Goal: Information Seeking & Learning: Learn about a topic

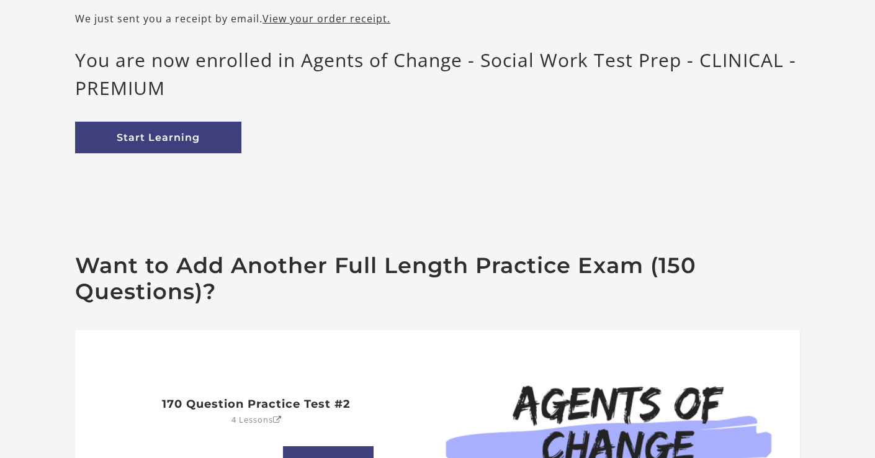
scroll to position [136, 0]
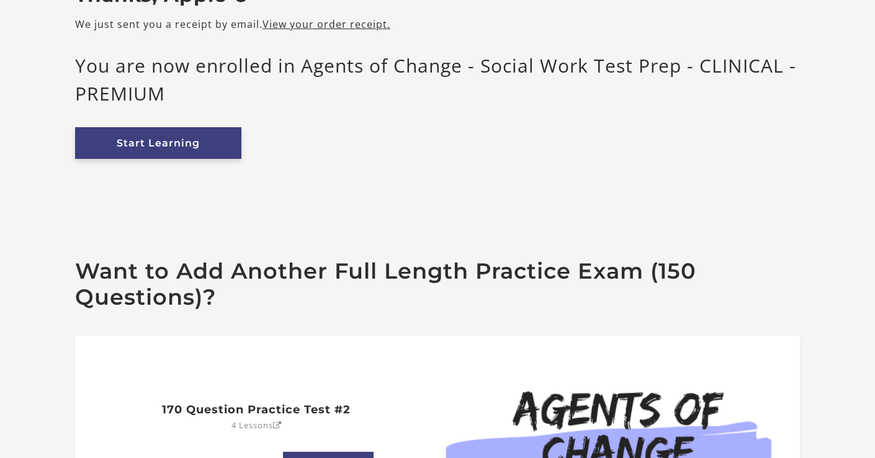
click at [169, 150] on link "Start Learning" at bounding box center [158, 143] width 166 height 32
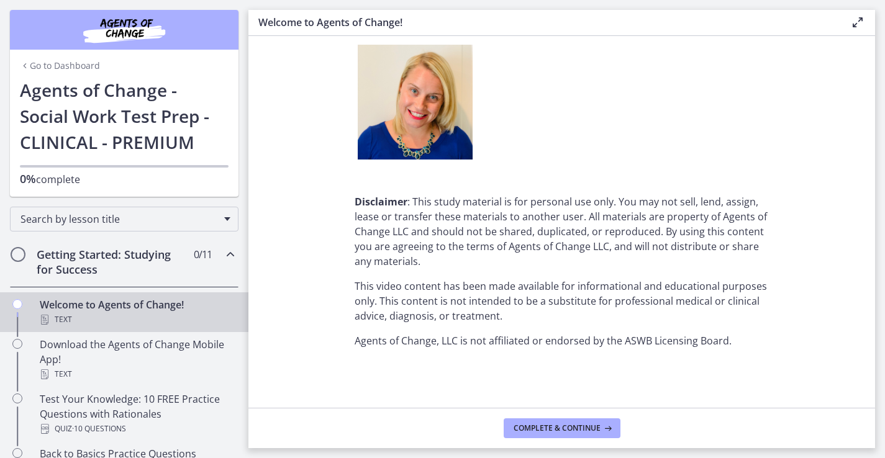
scroll to position [1563, 0]
click at [586, 430] on span "Complete & continue" at bounding box center [556, 428] width 87 height 10
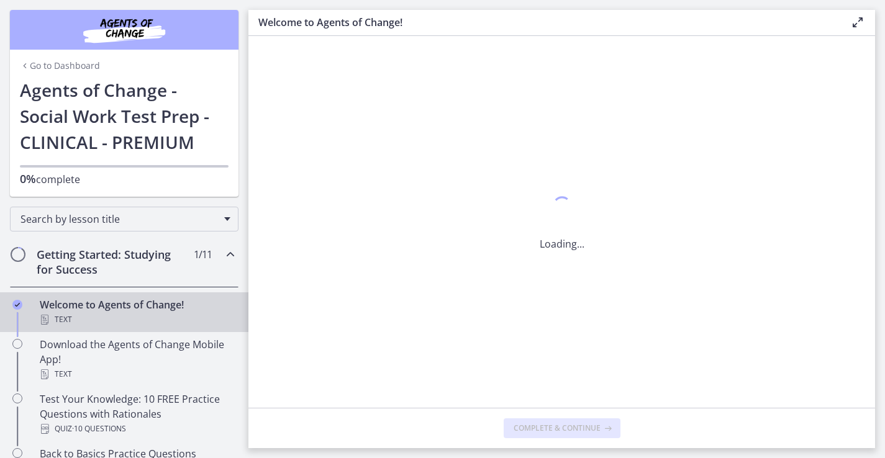
scroll to position [0, 0]
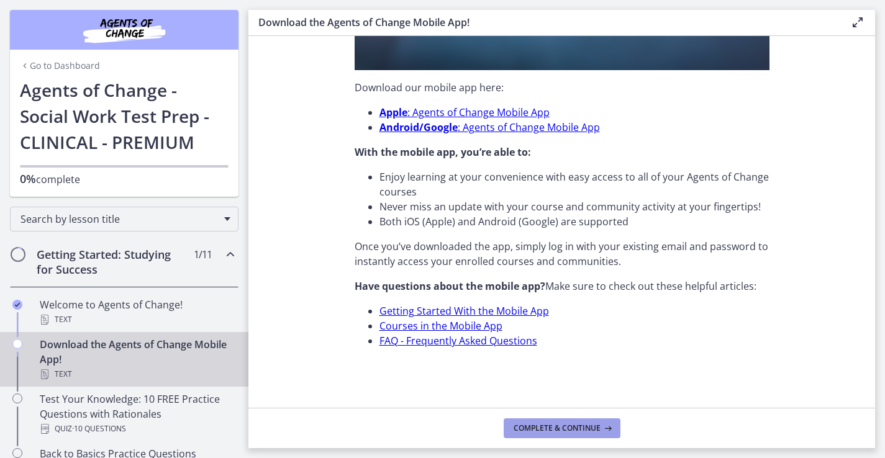
click at [564, 424] on span "Complete & continue" at bounding box center [556, 428] width 87 height 10
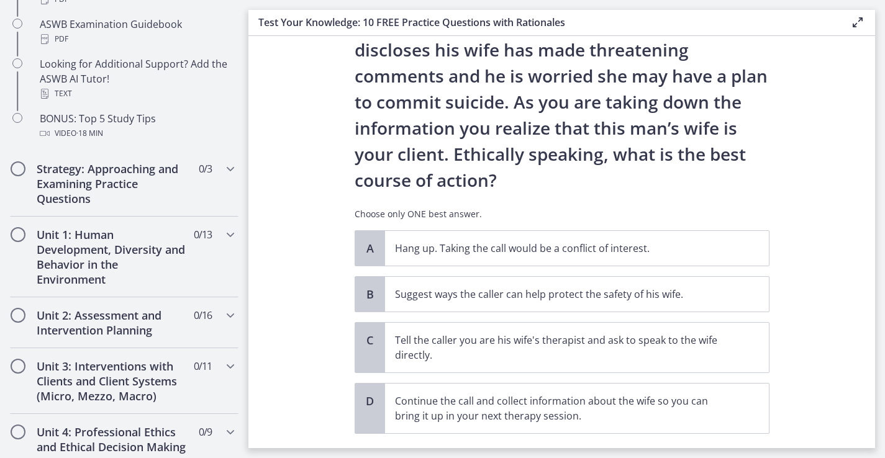
scroll to position [79, 0]
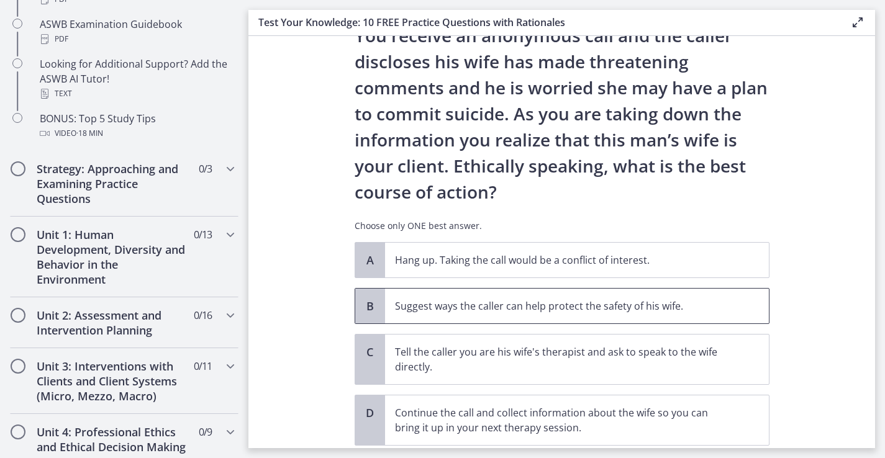
click at [657, 308] on p "Suggest ways the caller can help protect the safety of his wife." at bounding box center [564, 306] width 339 height 15
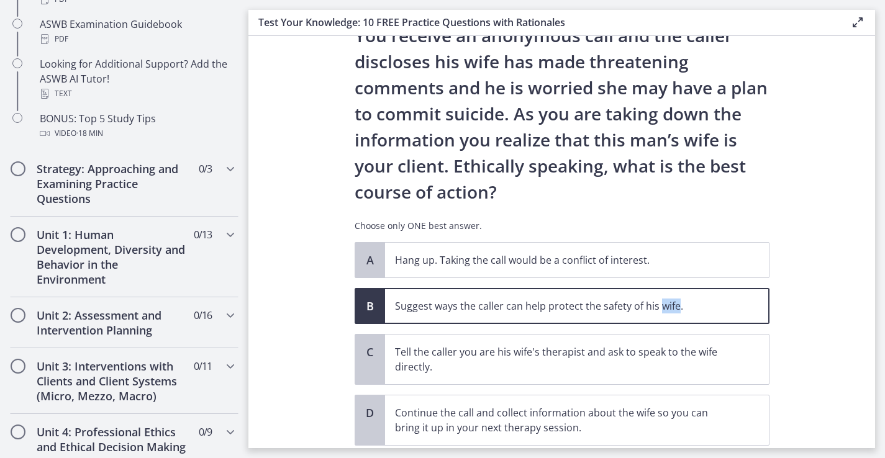
click at [657, 308] on p "Suggest ways the caller can help protect the safety of his wife." at bounding box center [564, 306] width 339 height 15
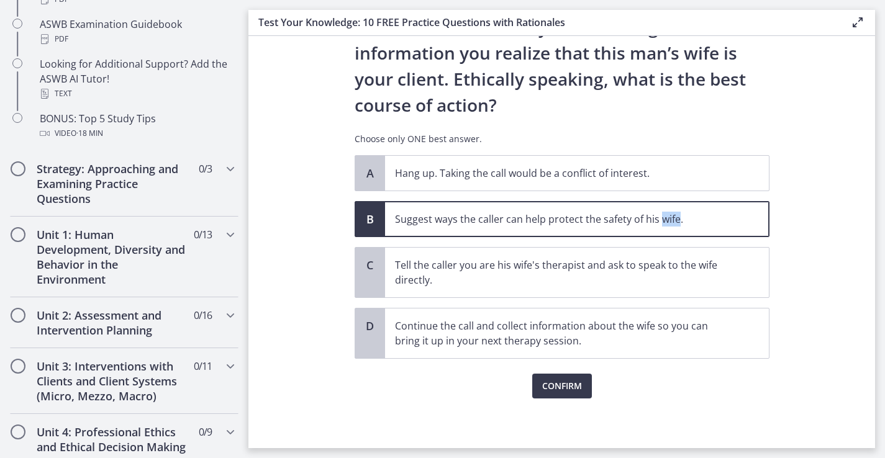
scroll to position [166, 0]
click at [549, 390] on span "Confirm" at bounding box center [562, 386] width 40 height 15
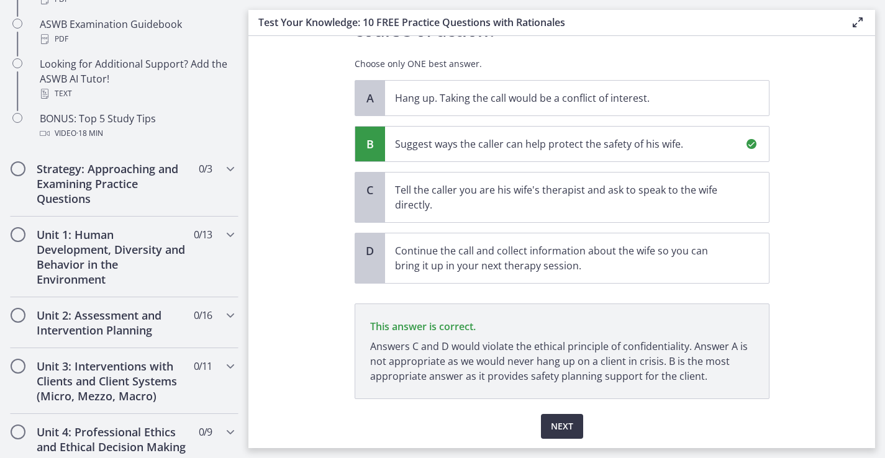
scroll to position [282, 0]
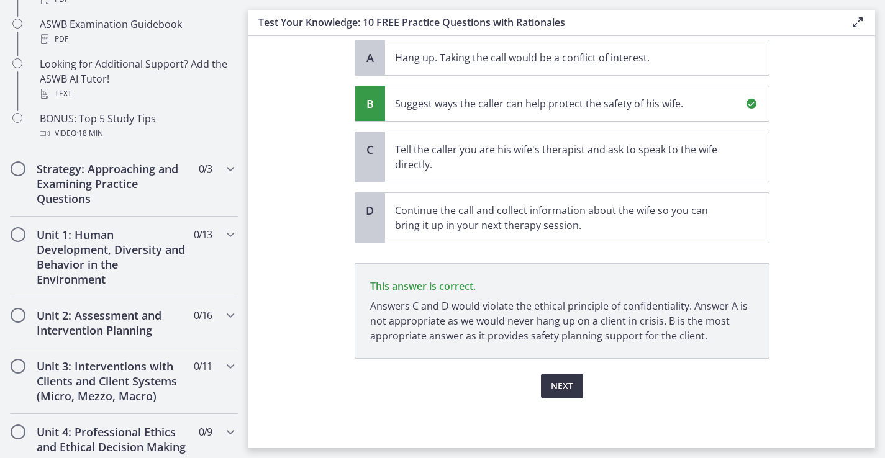
click at [570, 387] on button "Next" at bounding box center [562, 386] width 42 height 25
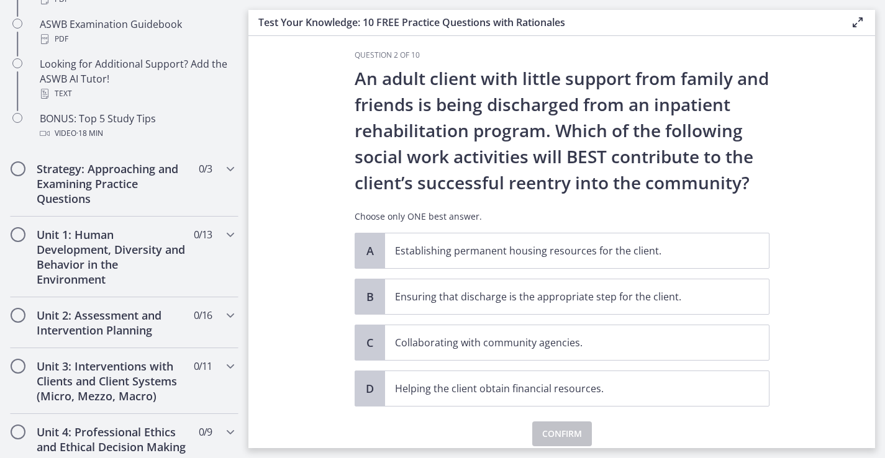
scroll to position [15, 0]
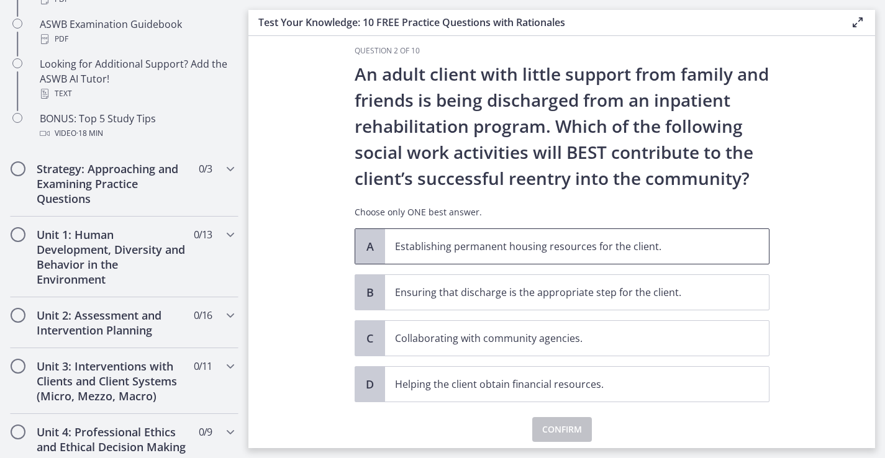
click at [646, 250] on p "Establishing permanent housing resources for the client." at bounding box center [564, 246] width 339 height 15
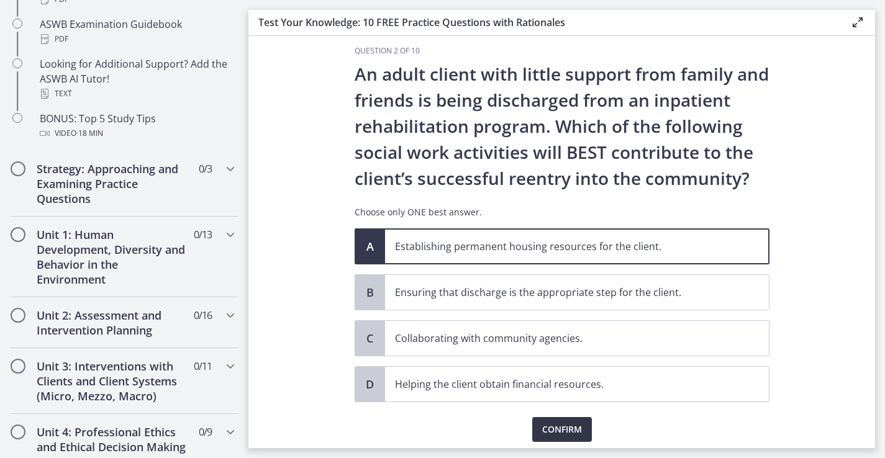
click at [573, 437] on button "Confirm" at bounding box center [562, 429] width 60 height 25
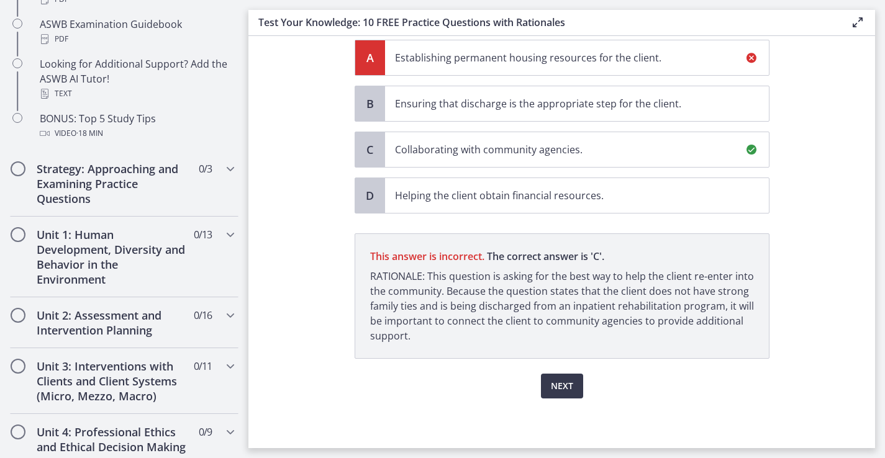
scroll to position [204, 0]
click at [564, 383] on span "Next" at bounding box center [562, 386] width 22 height 15
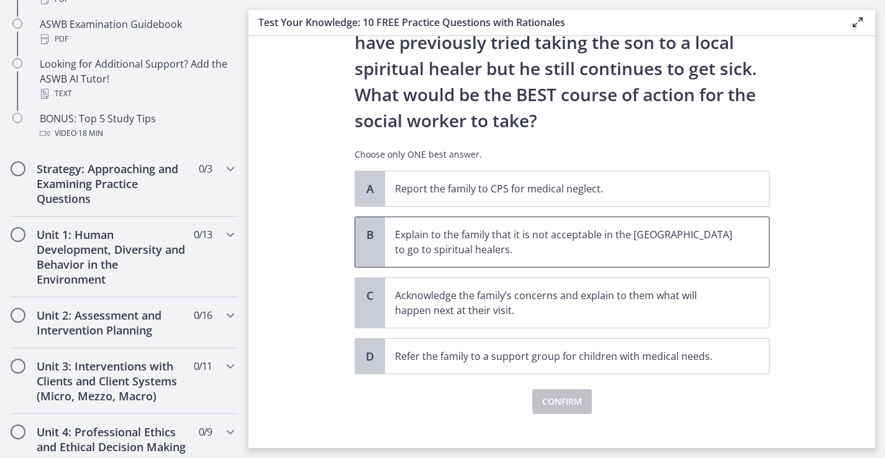
scroll to position [233, 0]
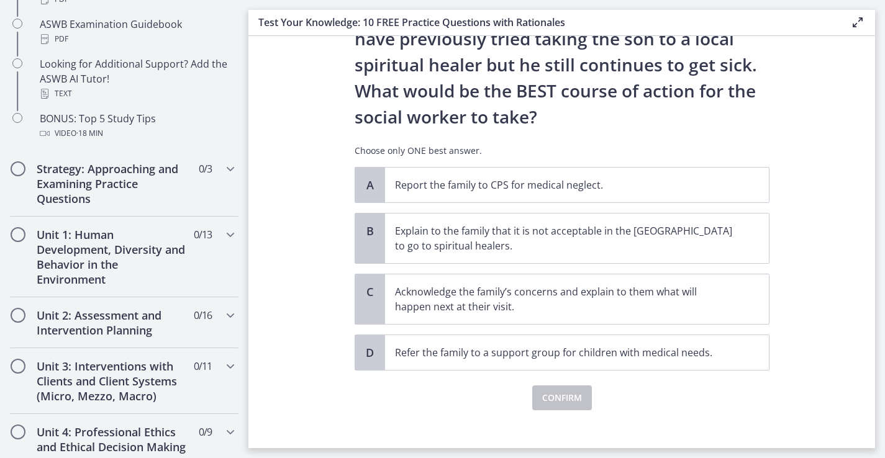
click at [639, 328] on div "A Report the family to CPS for medical neglect. B Explain to the family that it…" at bounding box center [562, 269] width 415 height 204
click at [617, 314] on p "Acknowledge the family’s concerns and explain to them what will happen next at …" at bounding box center [564, 299] width 339 height 30
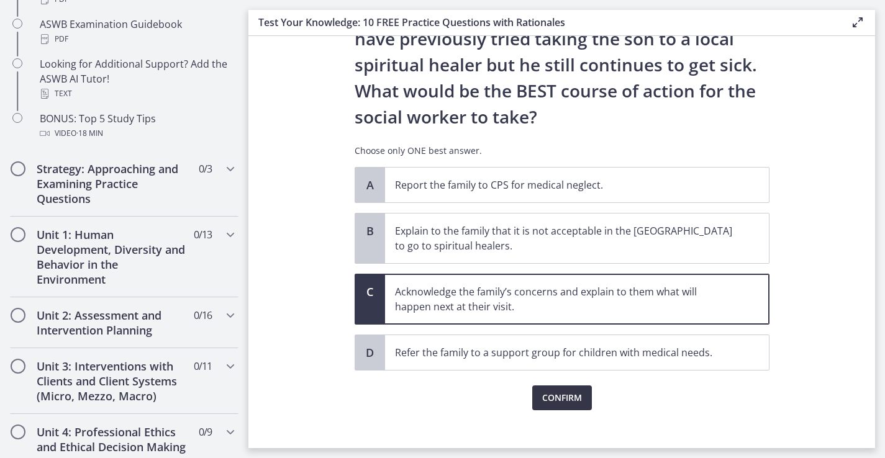
click at [561, 400] on span "Confirm" at bounding box center [562, 398] width 40 height 15
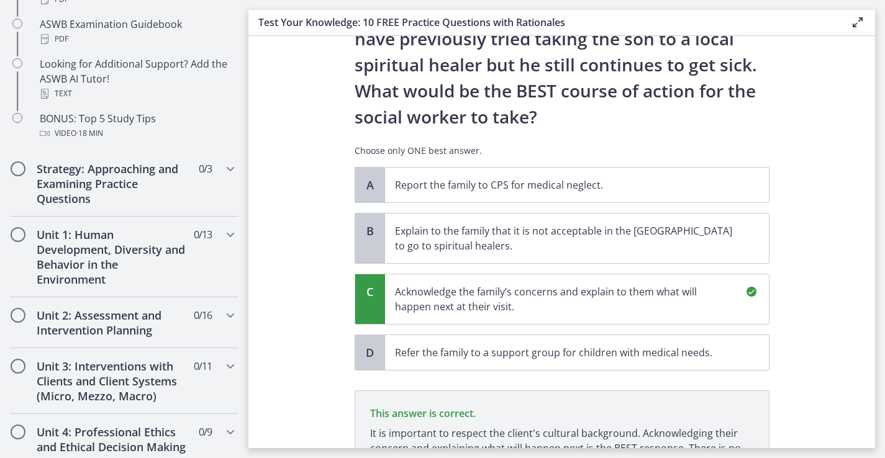
scroll to position [390, 0]
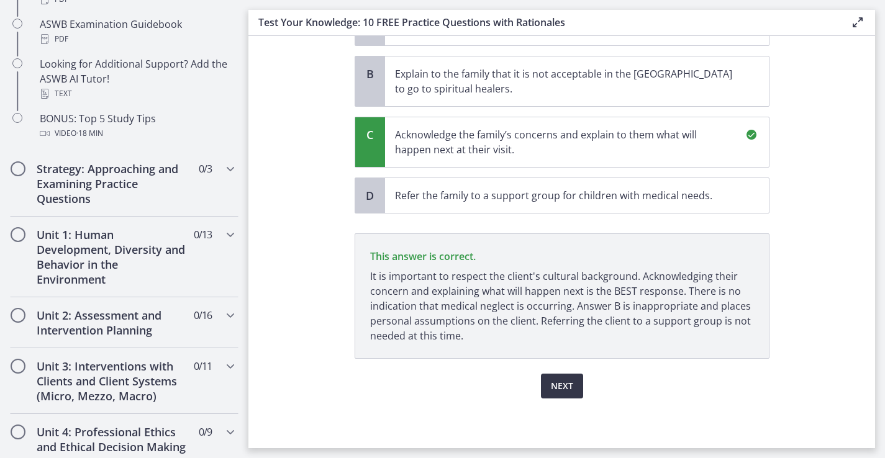
click at [565, 392] on span "Next" at bounding box center [562, 386] width 22 height 15
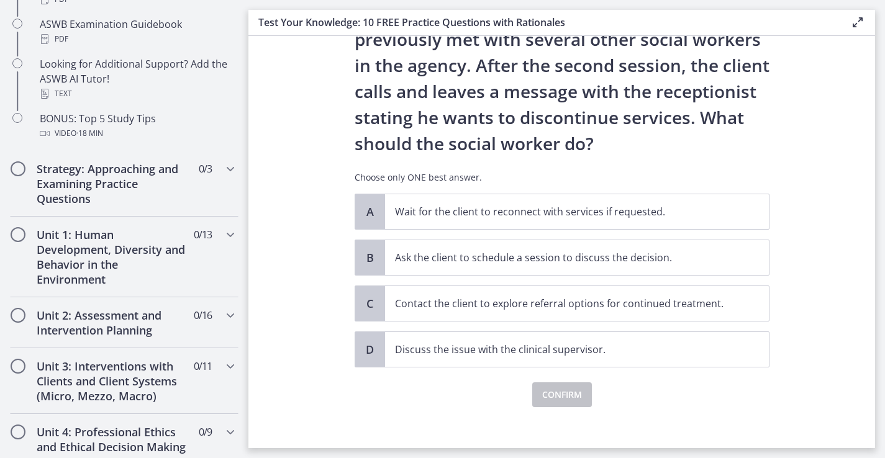
scroll to position [108, 0]
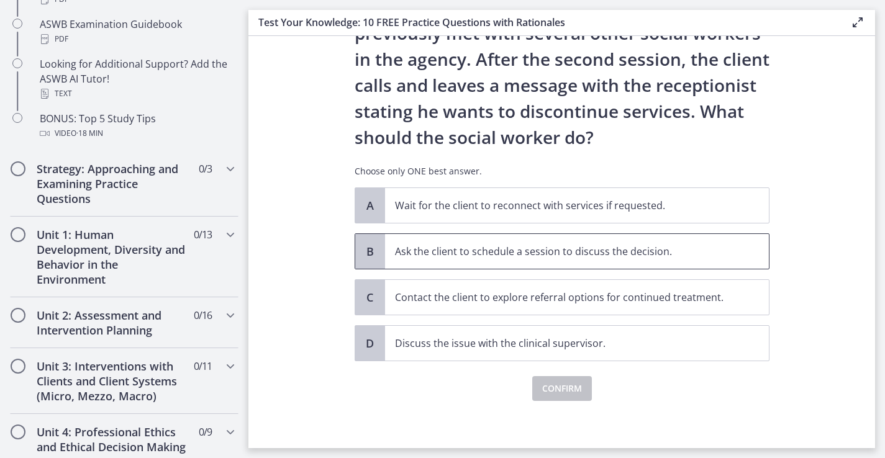
click at [557, 245] on p "Ask the client to schedule a session to discuss the decision." at bounding box center [564, 251] width 339 height 15
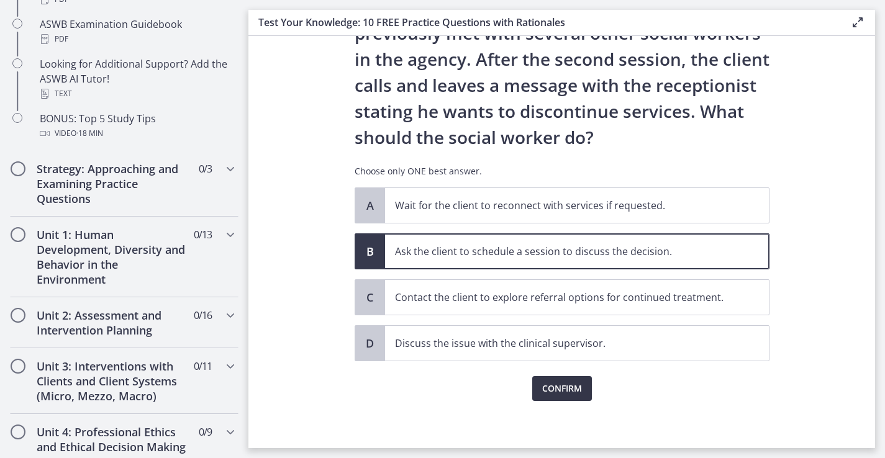
click at [561, 387] on span "Confirm" at bounding box center [562, 388] width 40 height 15
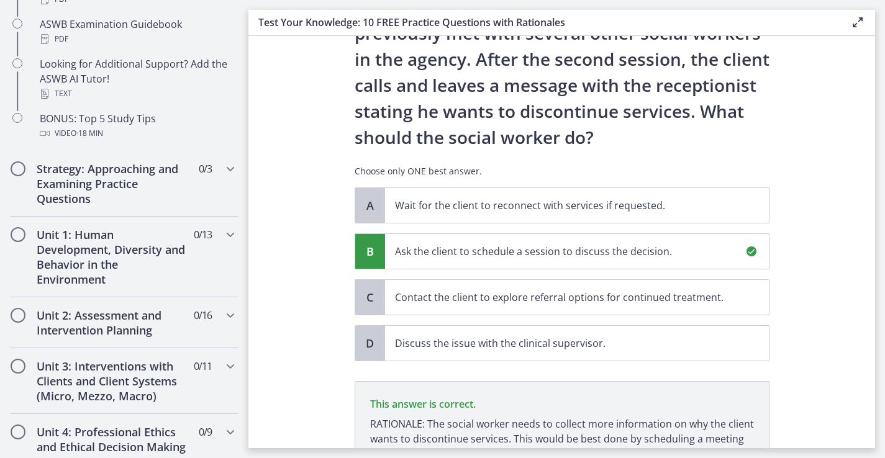
scroll to position [256, 0]
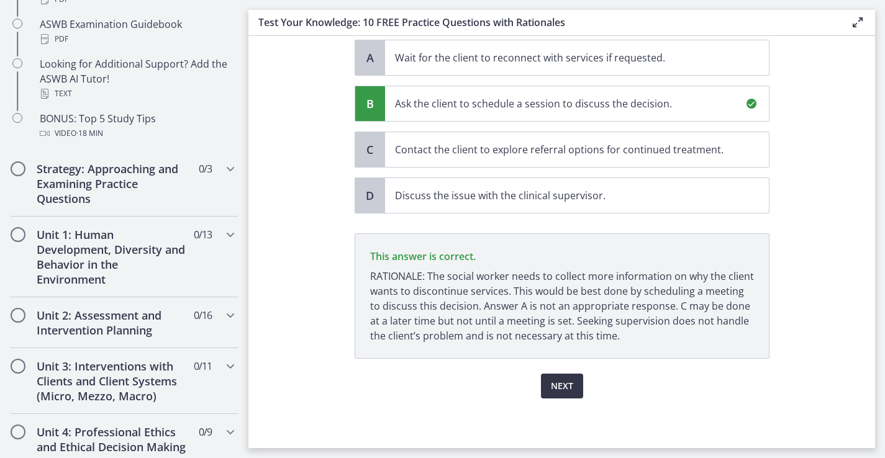
click at [561, 387] on span "Next" at bounding box center [562, 386] width 22 height 15
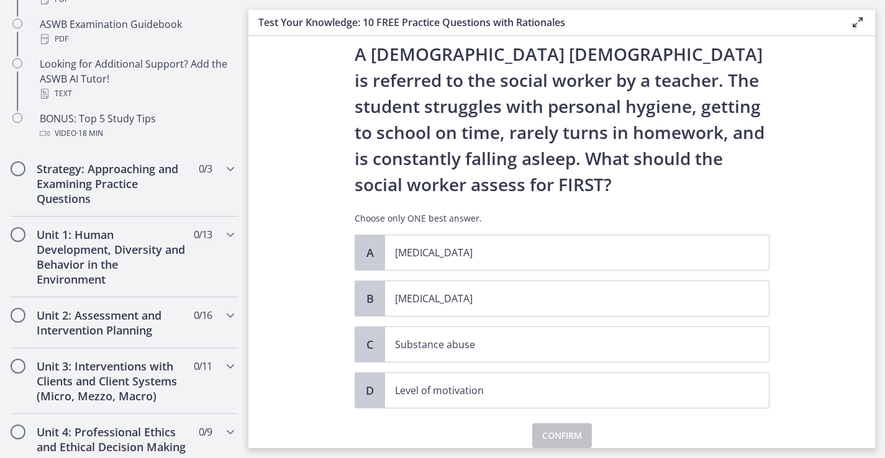
scroll to position [35, 0]
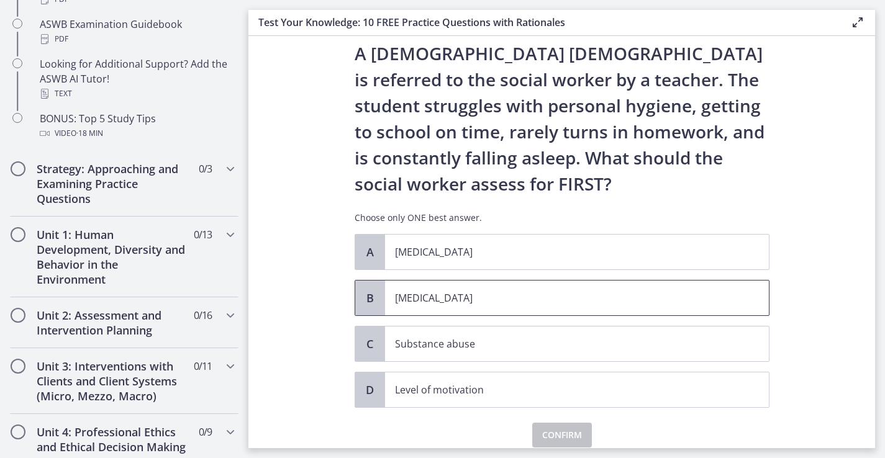
click at [599, 299] on p "Child neglect" at bounding box center [564, 298] width 339 height 15
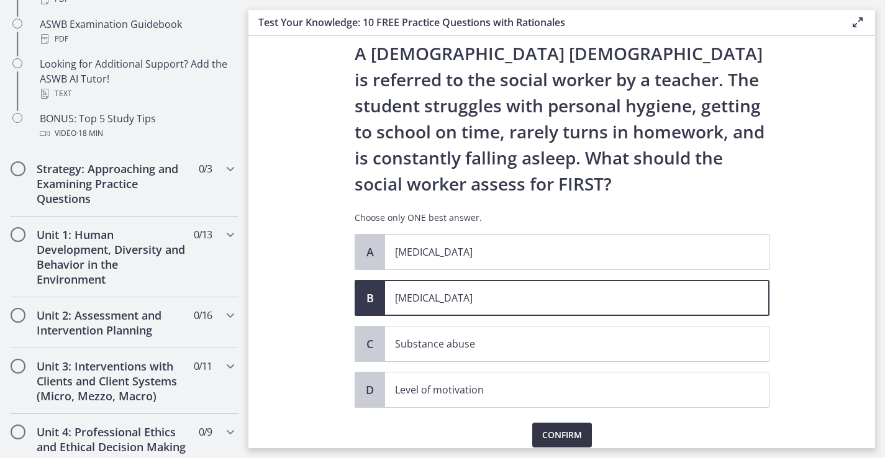
click at [549, 436] on span "Confirm" at bounding box center [562, 435] width 40 height 15
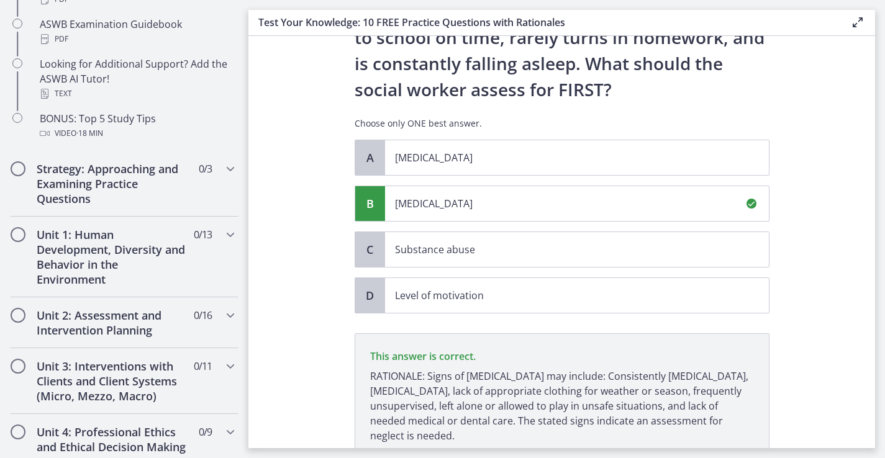
scroll to position [230, 0]
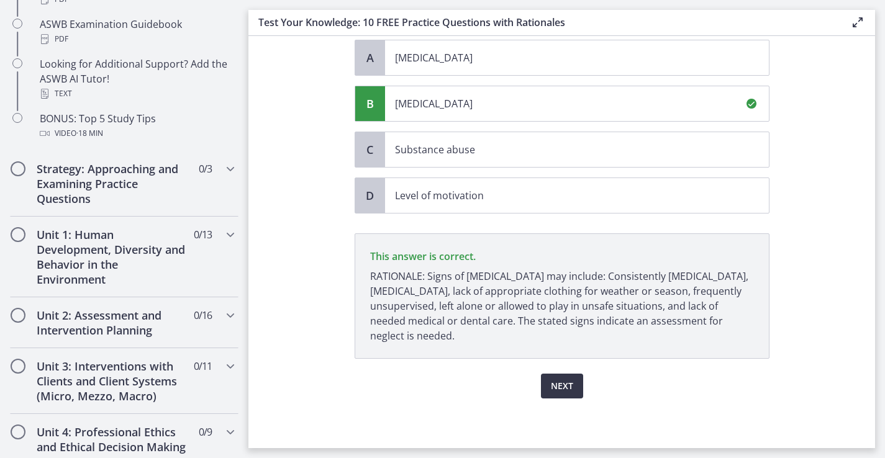
click at [573, 391] on button "Next" at bounding box center [562, 386] width 42 height 25
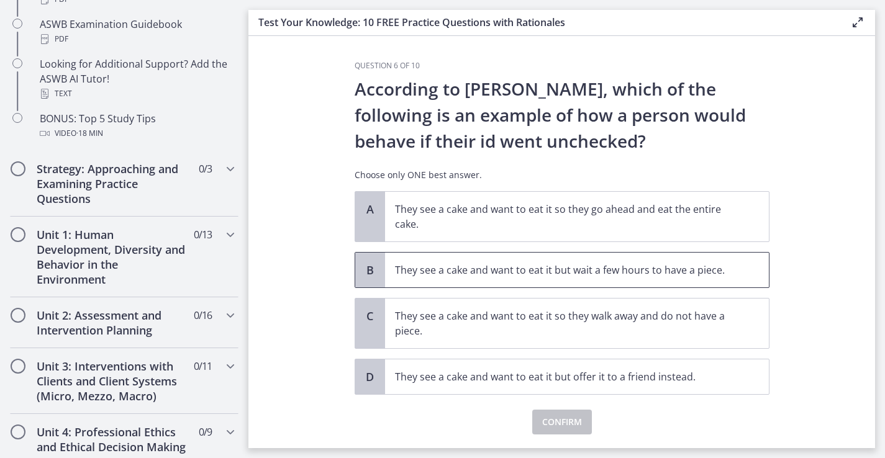
click at [637, 274] on p "They see a cake and want to eat it but wait a few hours to have a piece." at bounding box center [564, 270] width 339 height 15
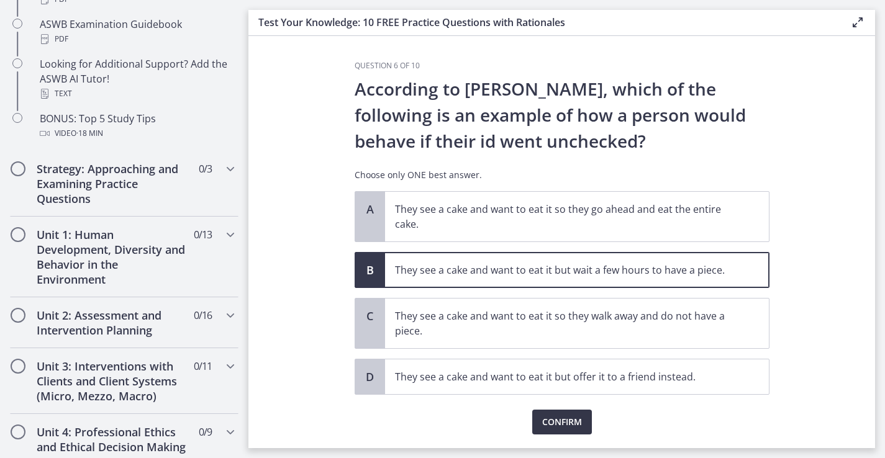
click at [569, 416] on span "Confirm" at bounding box center [562, 422] width 40 height 15
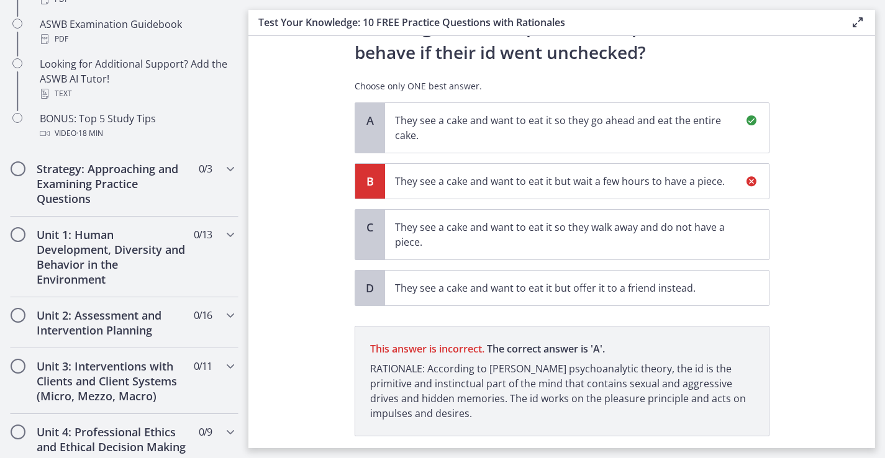
scroll to position [166, 0]
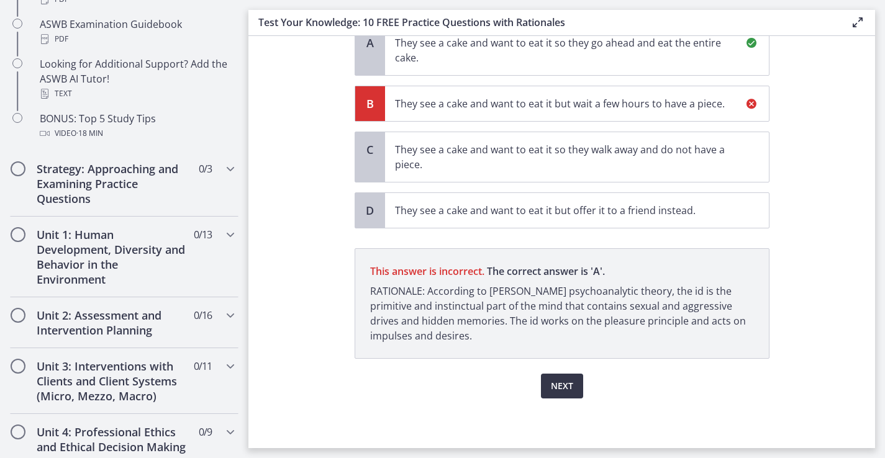
click at [567, 384] on span "Next" at bounding box center [562, 386] width 22 height 15
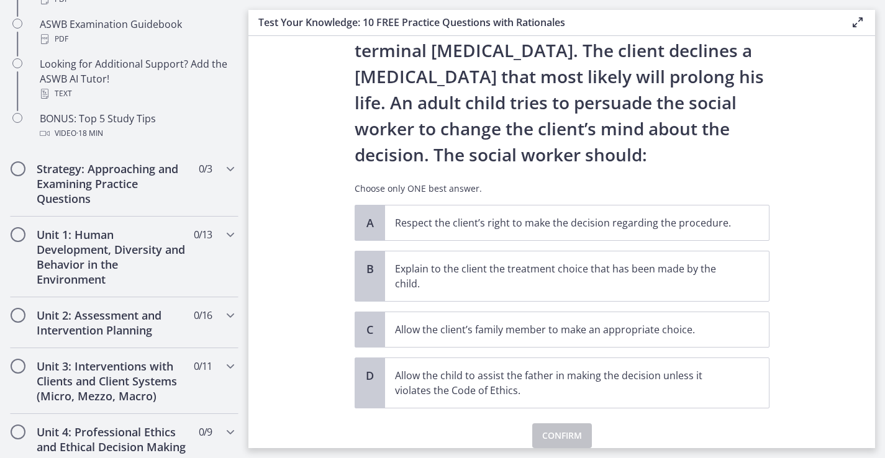
scroll to position [91, 0]
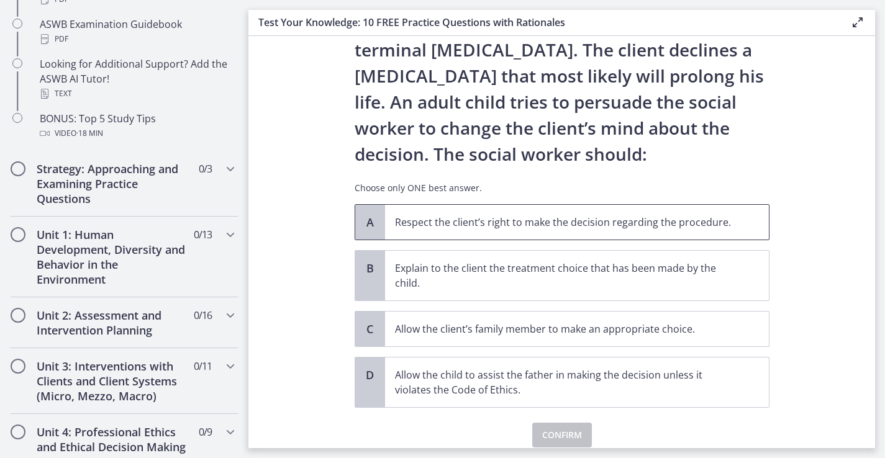
click at [581, 227] on p "Respect the client’s right to make the decision regarding the procedure." at bounding box center [564, 222] width 339 height 15
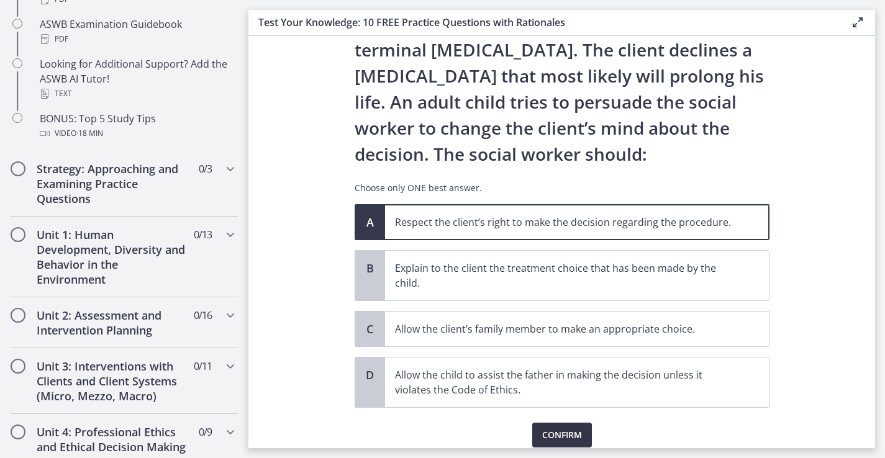
click at [572, 432] on span "Confirm" at bounding box center [562, 435] width 40 height 15
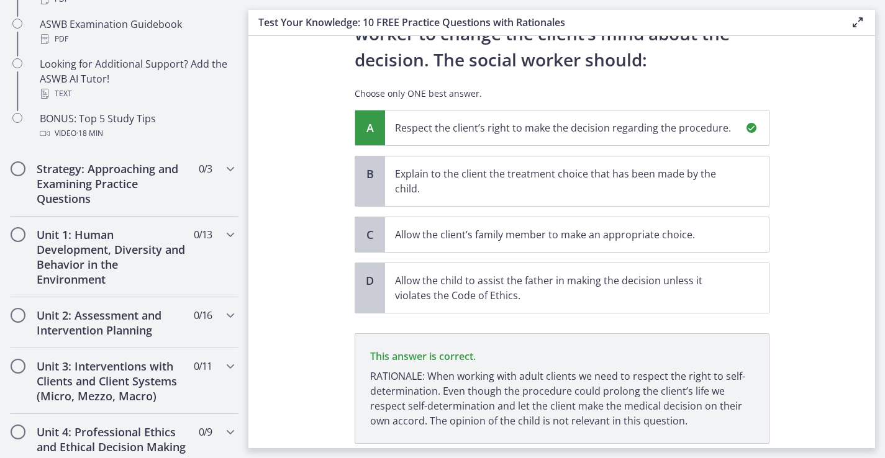
scroll to position [271, 0]
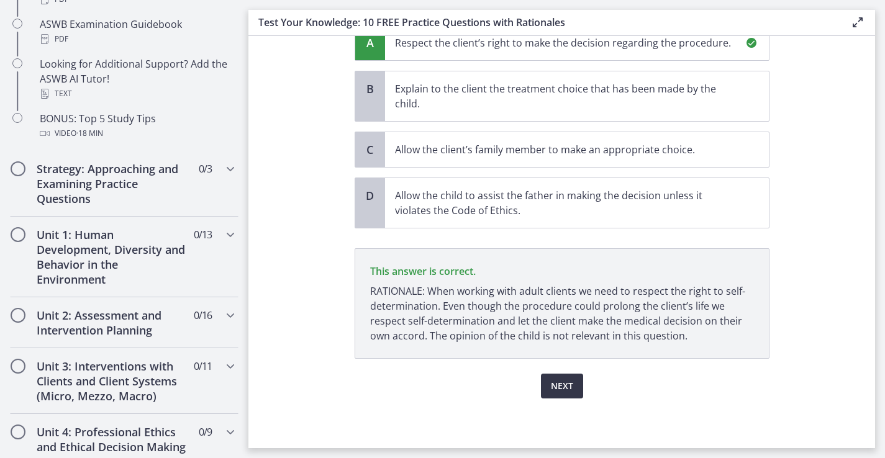
click at [562, 387] on span "Next" at bounding box center [562, 386] width 22 height 15
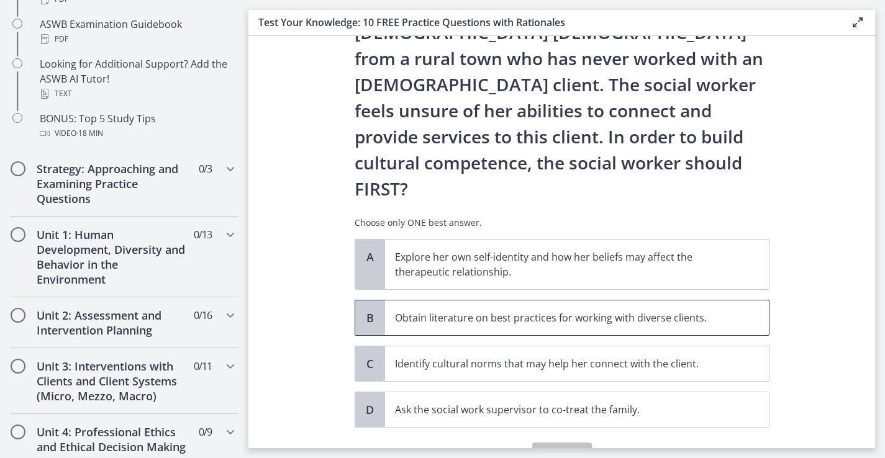
scroll to position [162, 0]
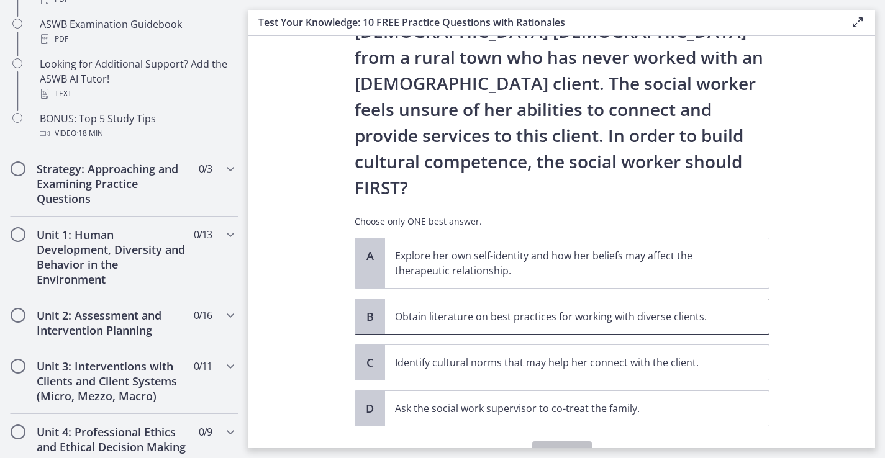
click at [563, 309] on p "Obtain literature on best practices for working with diverse clients." at bounding box center [564, 316] width 339 height 15
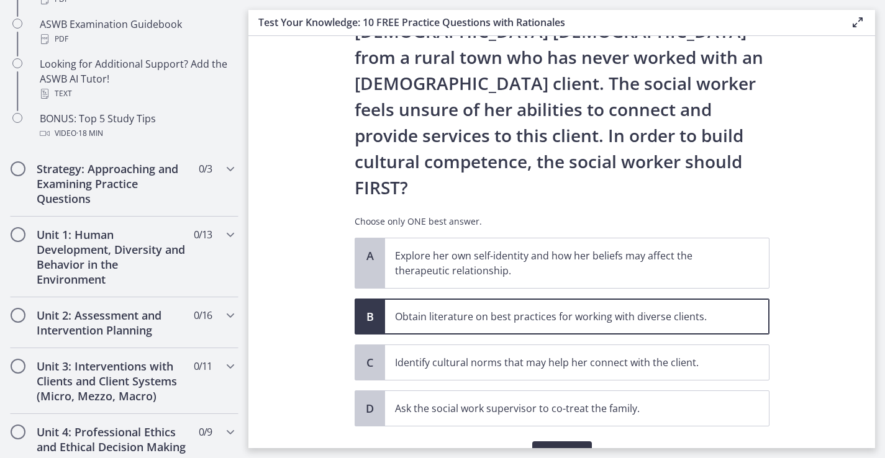
click at [574, 446] on span "Confirm" at bounding box center [562, 453] width 40 height 15
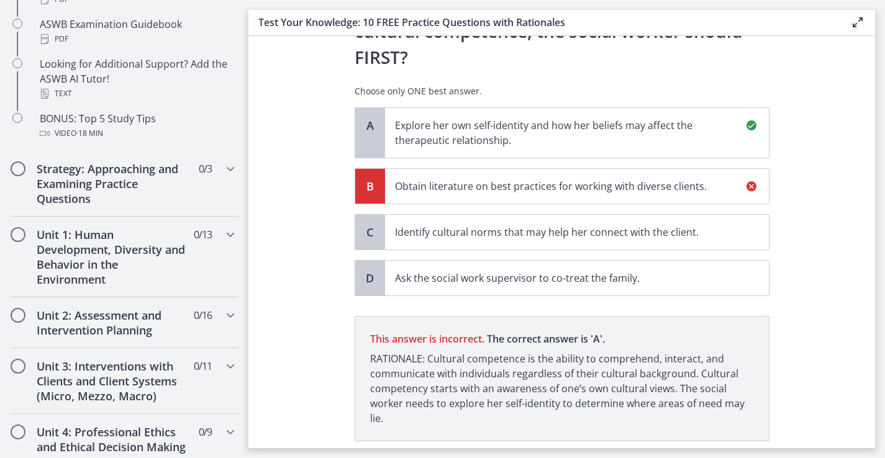
scroll to position [294, 0]
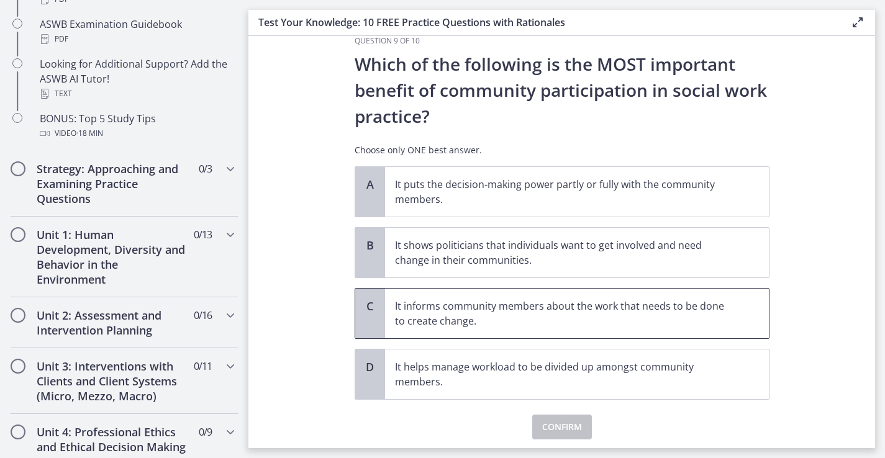
scroll to position [25, 0]
click at [692, 263] on p "It shows politicians that individuals want to get involved and need change in t…" at bounding box center [564, 252] width 339 height 30
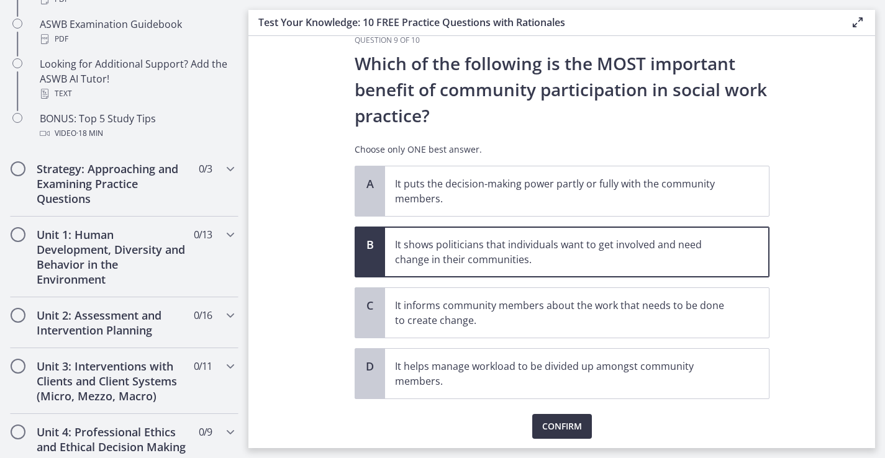
click at [572, 420] on span "Confirm" at bounding box center [562, 426] width 40 height 15
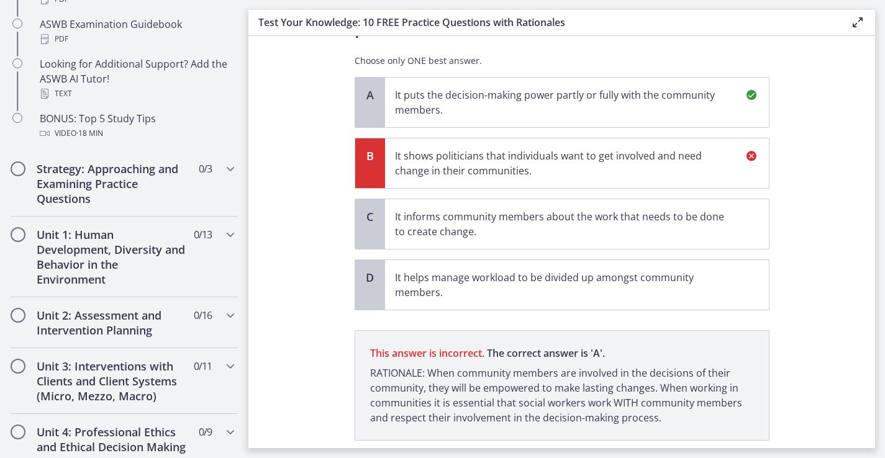
scroll to position [196, 0]
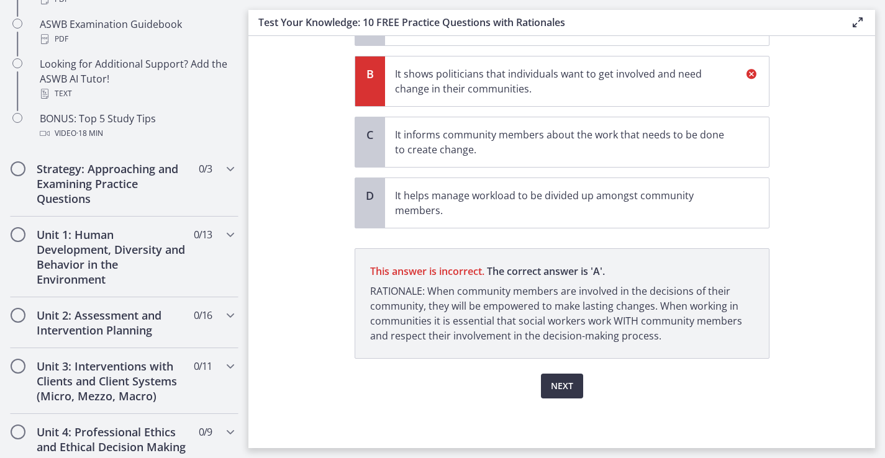
click at [551, 391] on span "Next" at bounding box center [562, 386] width 22 height 15
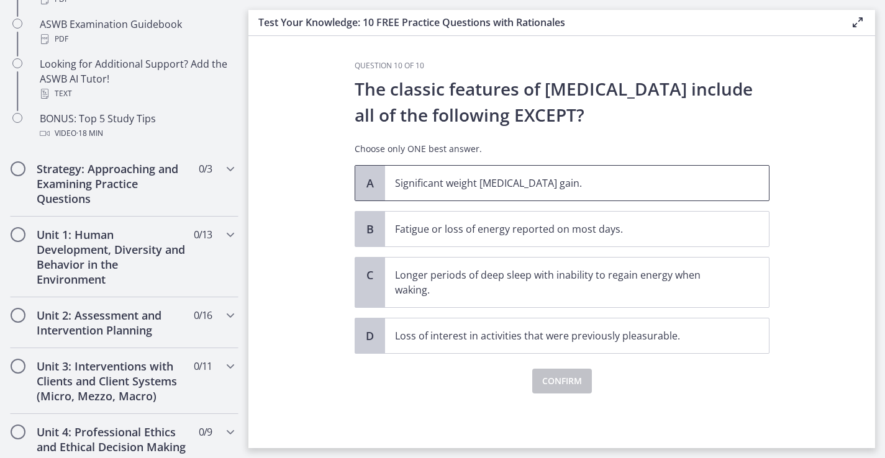
click at [638, 183] on p "Significant weight loss or weight gain." at bounding box center [564, 183] width 339 height 15
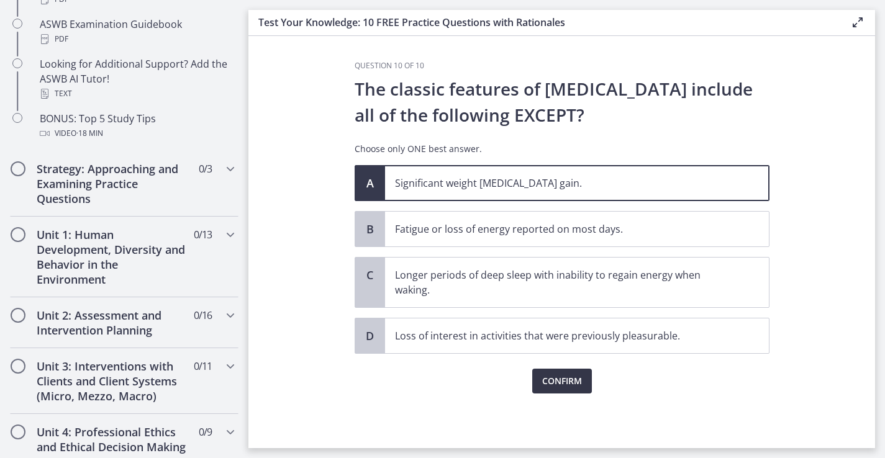
click at [576, 377] on span "Confirm" at bounding box center [562, 381] width 40 height 15
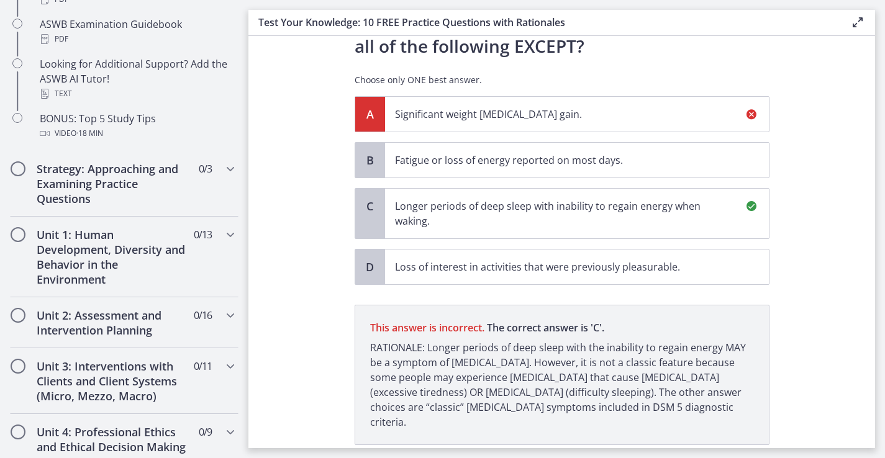
scroll to position [140, 0]
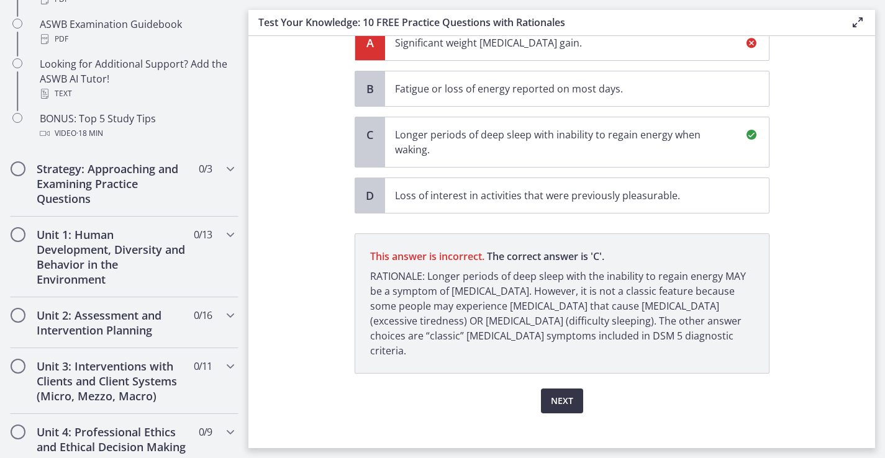
click at [573, 389] on button "Next" at bounding box center [562, 401] width 42 height 25
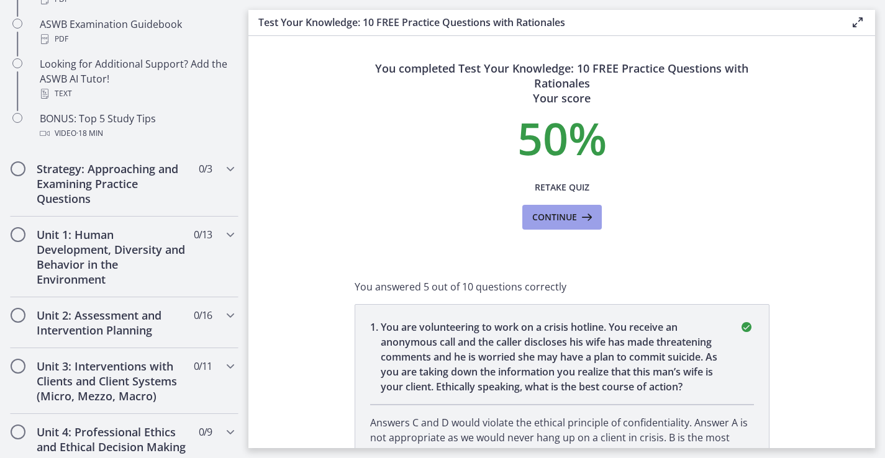
click at [540, 221] on span "Continue" at bounding box center [554, 217] width 45 height 15
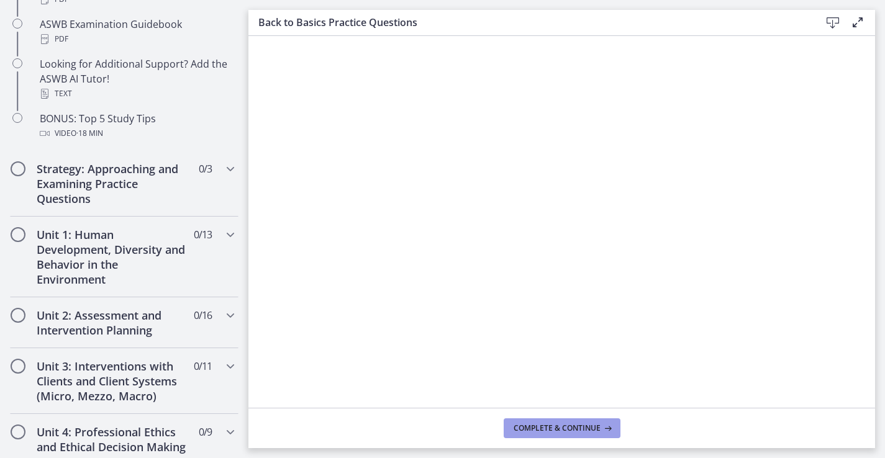
click at [594, 433] on span "Complete & continue" at bounding box center [556, 428] width 87 height 10
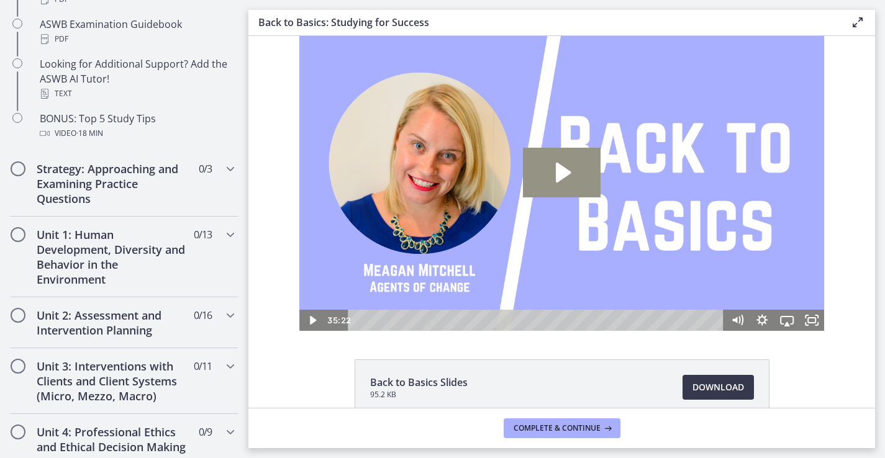
click at [584, 166] on icon "Play Video: ctfdf6eqvn4c72r5t4t0.mp4" at bounding box center [562, 173] width 78 height 50
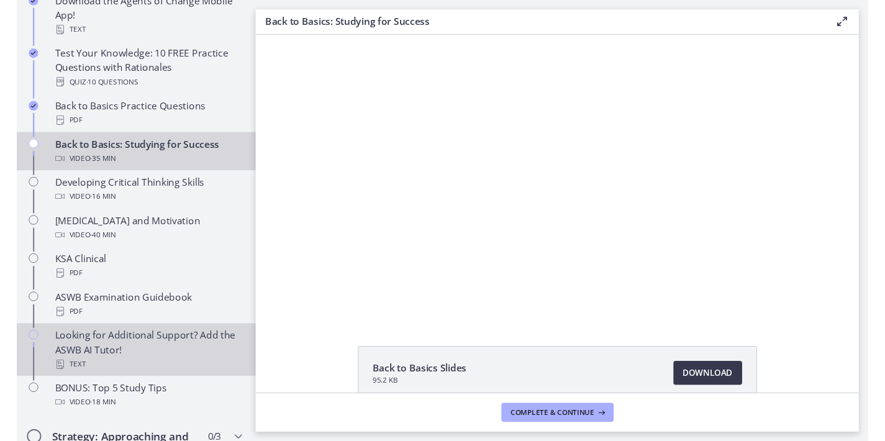
scroll to position [335, 0]
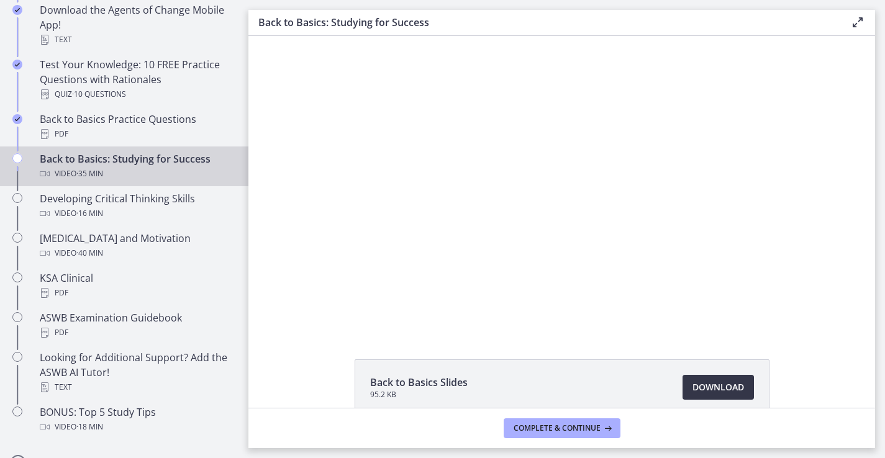
click at [682, 376] on link "Download Opens in a new window" at bounding box center [717, 387] width 71 height 25
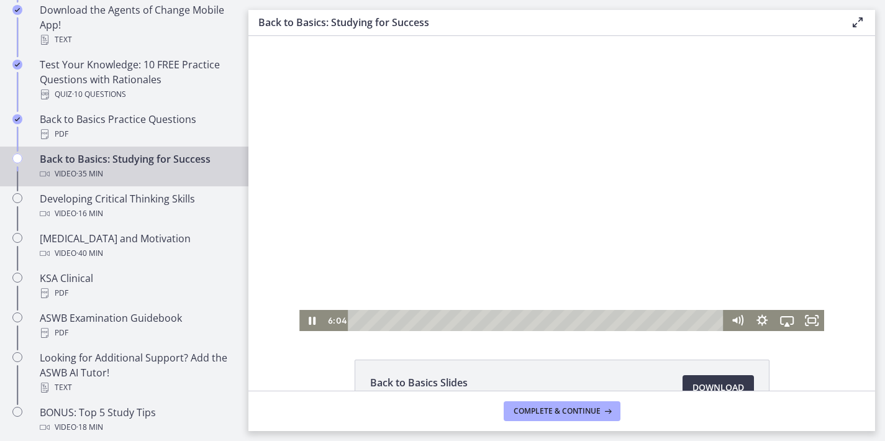
scroll to position [0, 0]
click at [302, 320] on icon "Pause" at bounding box center [312, 320] width 30 height 25
